Goal: Find specific page/section: Find specific page/section

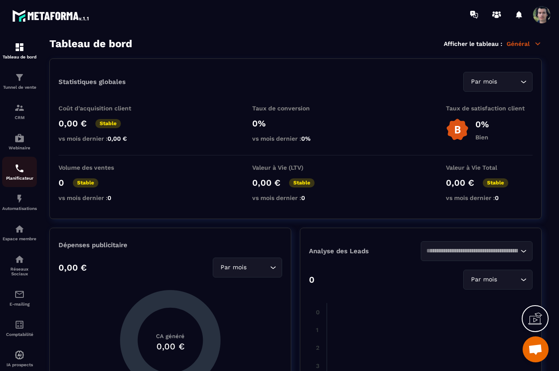
click at [21, 172] on img at bounding box center [19, 168] width 10 height 10
click at [21, 173] on img at bounding box center [19, 168] width 10 height 10
click at [17, 173] on img at bounding box center [19, 168] width 10 height 10
click at [18, 203] on img at bounding box center [19, 199] width 10 height 10
click at [16, 166] on img at bounding box center [19, 168] width 10 height 10
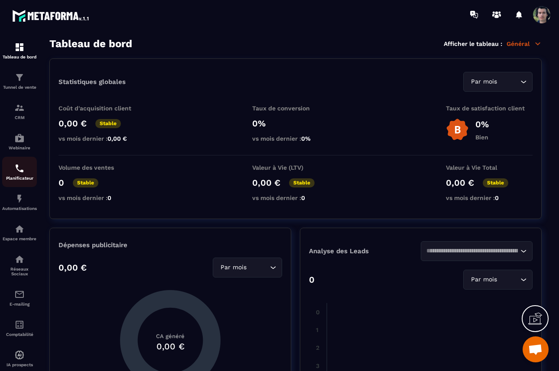
click at [19, 168] on img at bounding box center [19, 168] width 10 height 10
click at [17, 149] on p "Webinaire" at bounding box center [19, 148] width 35 height 5
